Goal: Download file/media

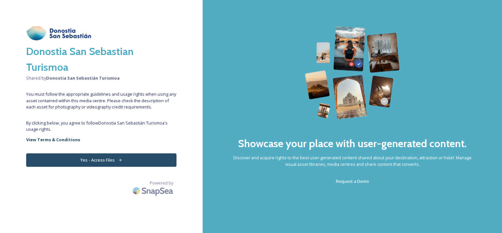
click at [95, 159] on button "Yes - Access Files" at bounding box center [101, 159] width 150 height 13
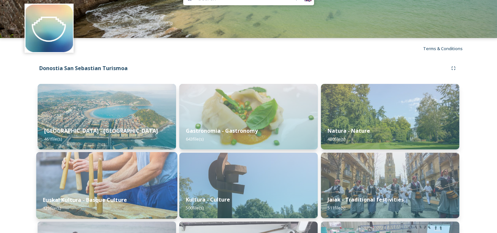
scroll to position [12, 0]
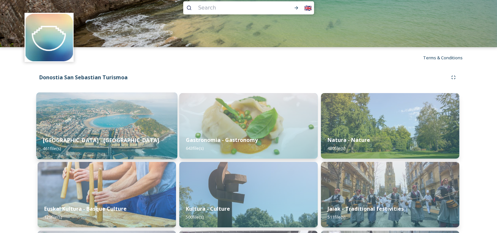
click at [68, 137] on strong "[GEOGRAPHIC_DATA] - [GEOGRAPHIC_DATA]" at bounding box center [101, 139] width 116 height 7
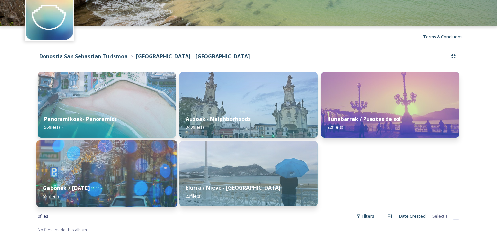
scroll to position [34, 0]
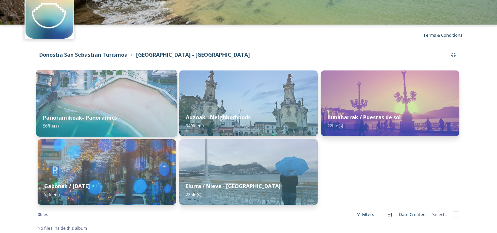
click at [83, 115] on strong "Panoramikoak- Panoramics" at bounding box center [80, 117] width 74 height 7
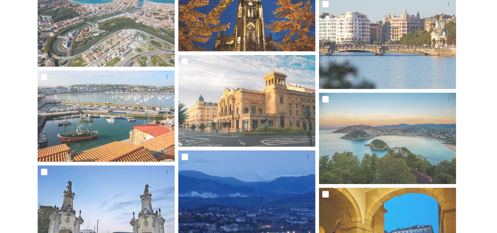
scroll to position [414, 0]
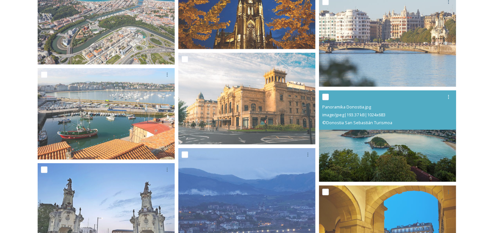
click at [359, 128] on div "Panoramika Donostia.jpg image/jpeg | 193.37 kB | 1024 x 683 © Donostia San Seba…" at bounding box center [387, 109] width 137 height 39
click at [338, 109] on span "Panoramika Donostia.jpg" at bounding box center [346, 107] width 49 height 6
click at [357, 140] on img at bounding box center [387, 136] width 137 height 92
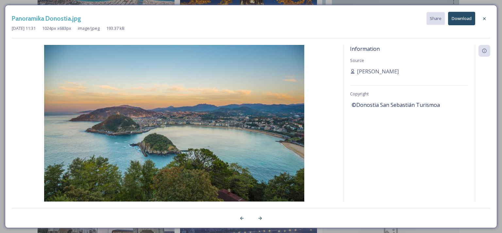
click at [357, 140] on div "Information Source [PERSON_NAME][GEOGRAPHIC_DATA] Copyright ©Donostia San Sebas…" at bounding box center [409, 123] width 131 height 156
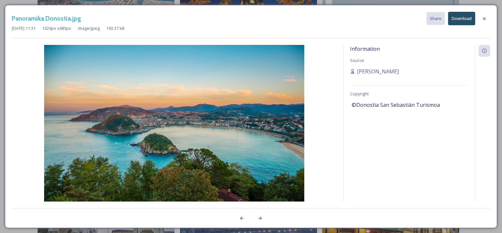
click at [297, 28] on div "[DATE] 11:31 1024 px x 683 px image/jpeg 193.37 kB" at bounding box center [251, 28] width 479 height 6
click at [486, 17] on icon at bounding box center [484, 18] width 5 height 5
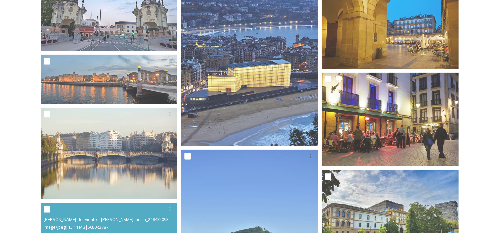
scroll to position [621, 0]
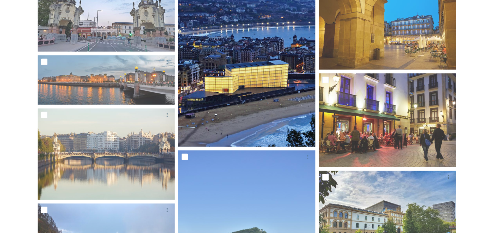
click at [219, 53] on img at bounding box center [246, 44] width 137 height 206
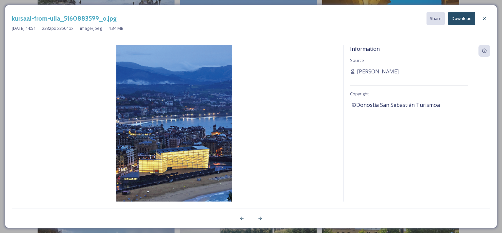
click at [139, 77] on img at bounding box center [174, 132] width 325 height 174
